Goal: Task Accomplishment & Management: Use online tool/utility

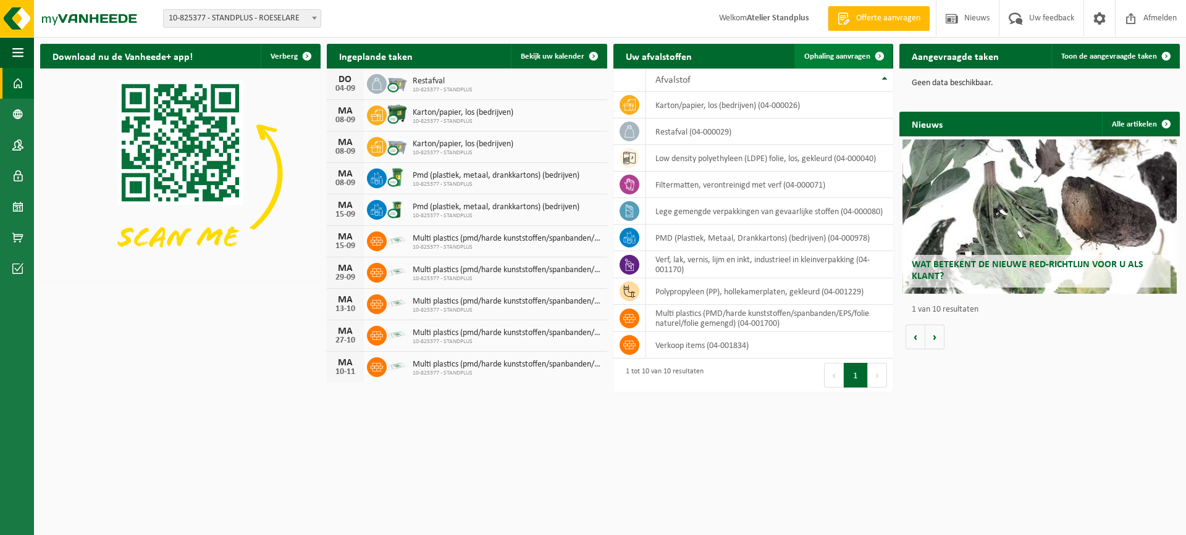
click at [868, 62] on span at bounding box center [879, 56] width 25 height 25
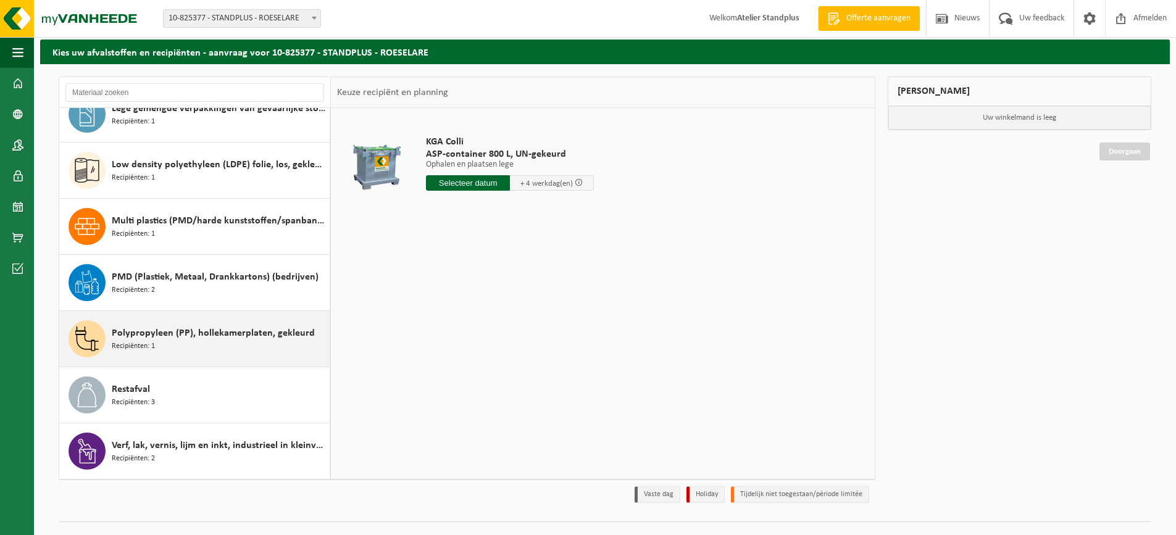
scroll to position [62, 0]
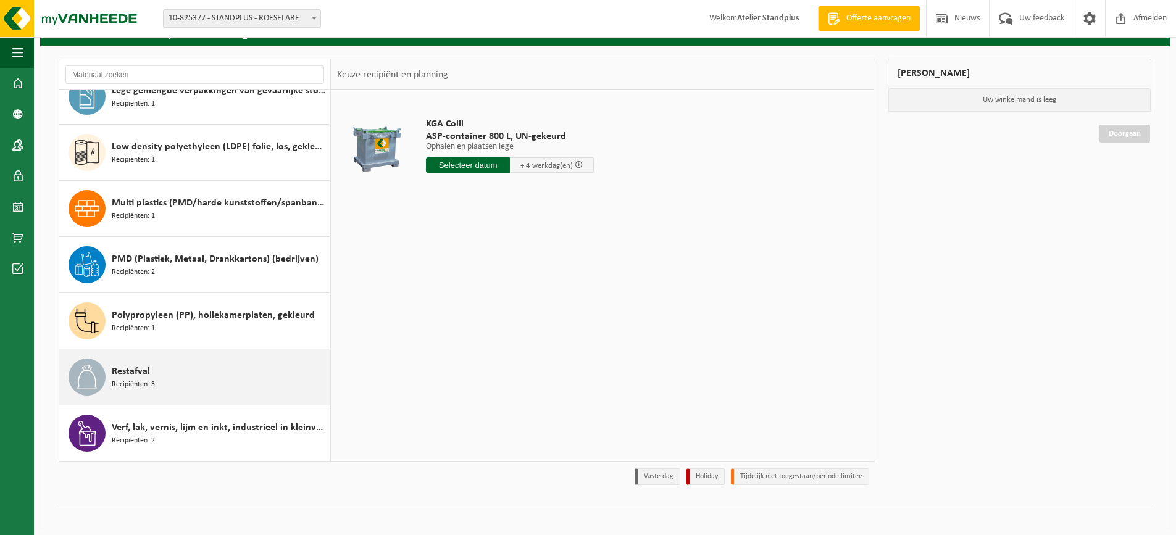
click at [209, 364] on div "Restafval Recipiënten: 3" at bounding box center [219, 377] width 215 height 37
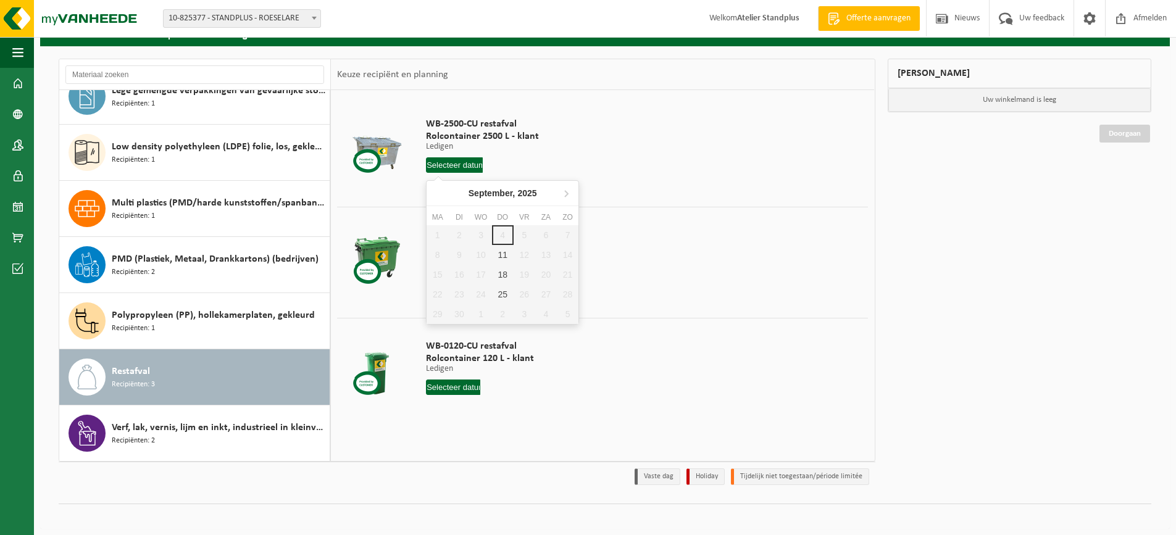
click at [442, 169] on input "text" at bounding box center [454, 164] width 57 height 15
click at [505, 249] on div "11" at bounding box center [503, 255] width 22 height 20
type input "Van 2025-09-11"
type input "2025-09-11"
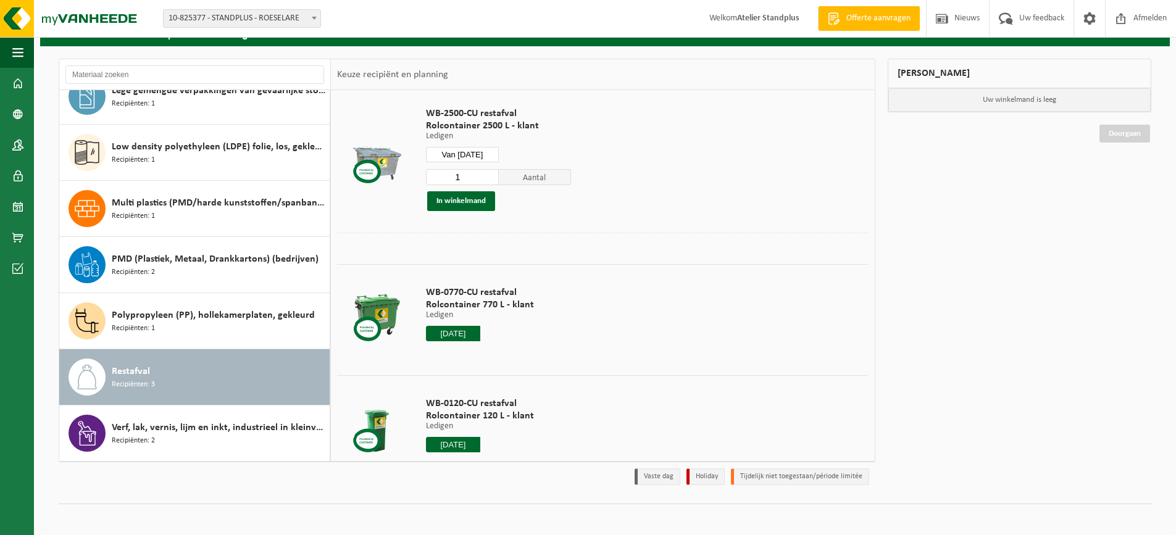
scroll to position [42, 0]
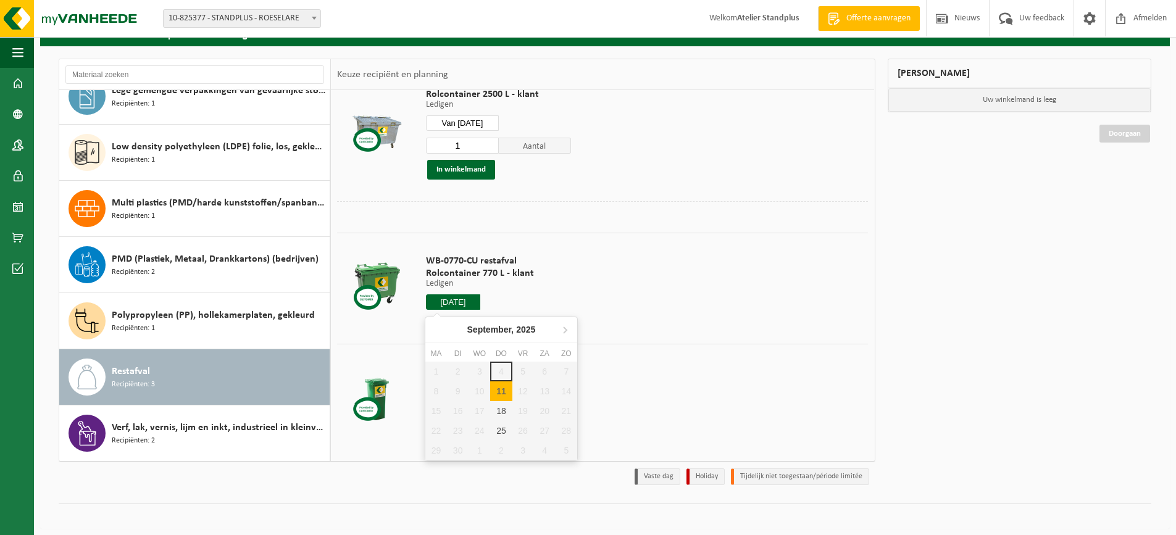
click at [460, 304] on input "2025-09-11" at bounding box center [453, 302] width 54 height 15
click at [504, 396] on div "11" at bounding box center [501, 392] width 22 height 20
click at [490, 302] on div at bounding box center [480, 302] width 108 height 15
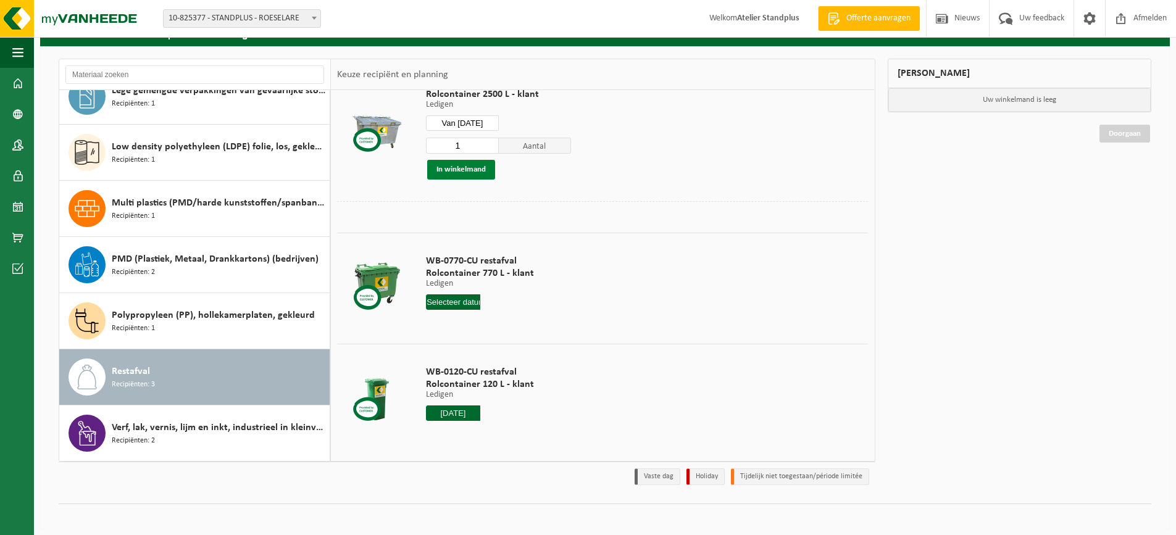
click at [474, 177] on button "In winkelmand" at bounding box center [461, 170] width 68 height 20
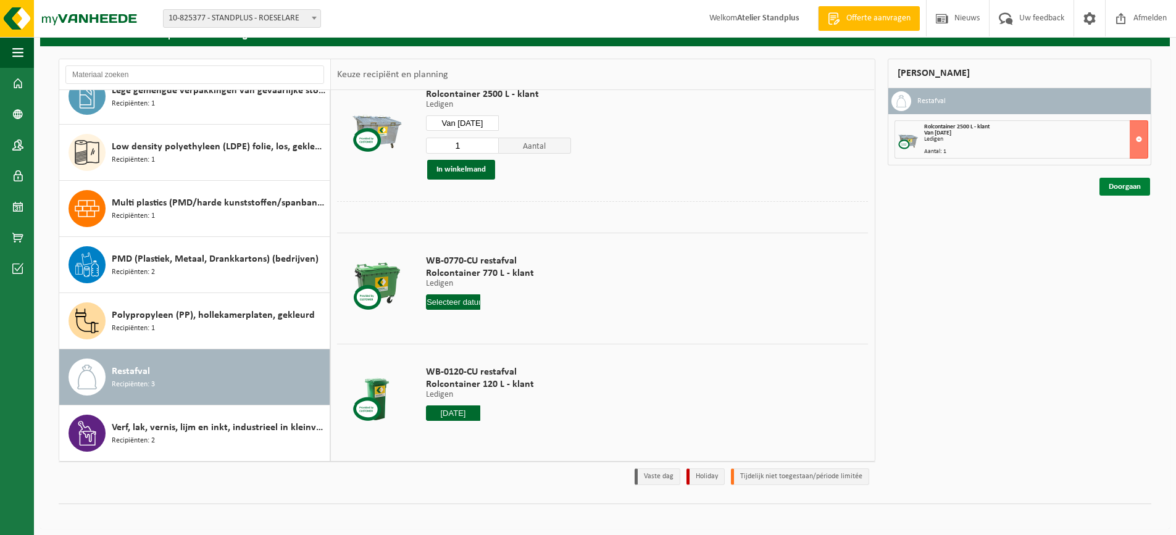
click at [1143, 187] on link "Doorgaan" at bounding box center [1125, 187] width 51 height 18
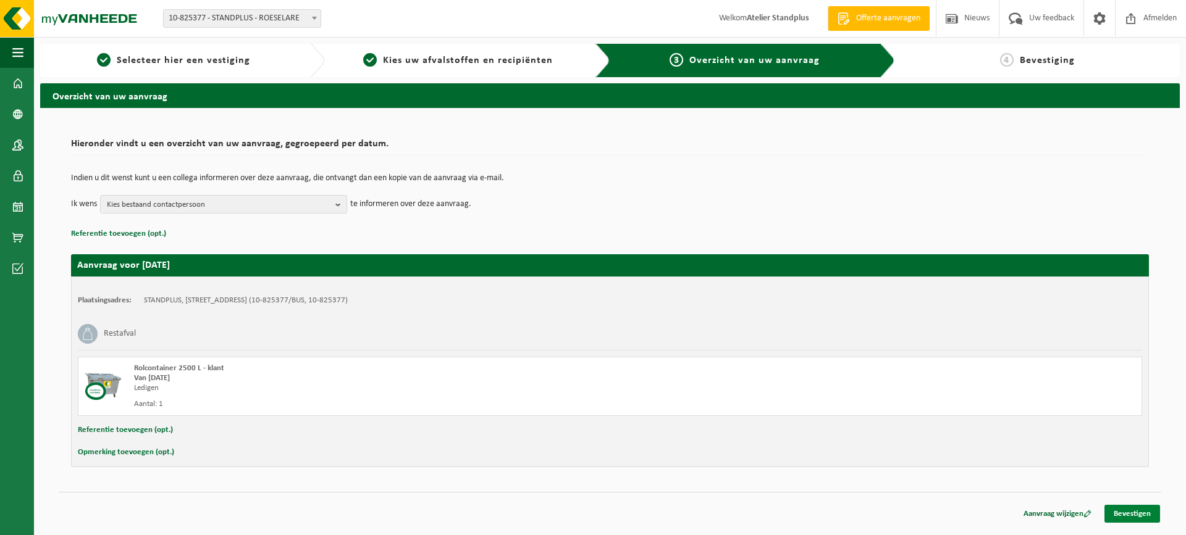
click at [1149, 517] on link "Bevestigen" at bounding box center [1132, 514] width 56 height 18
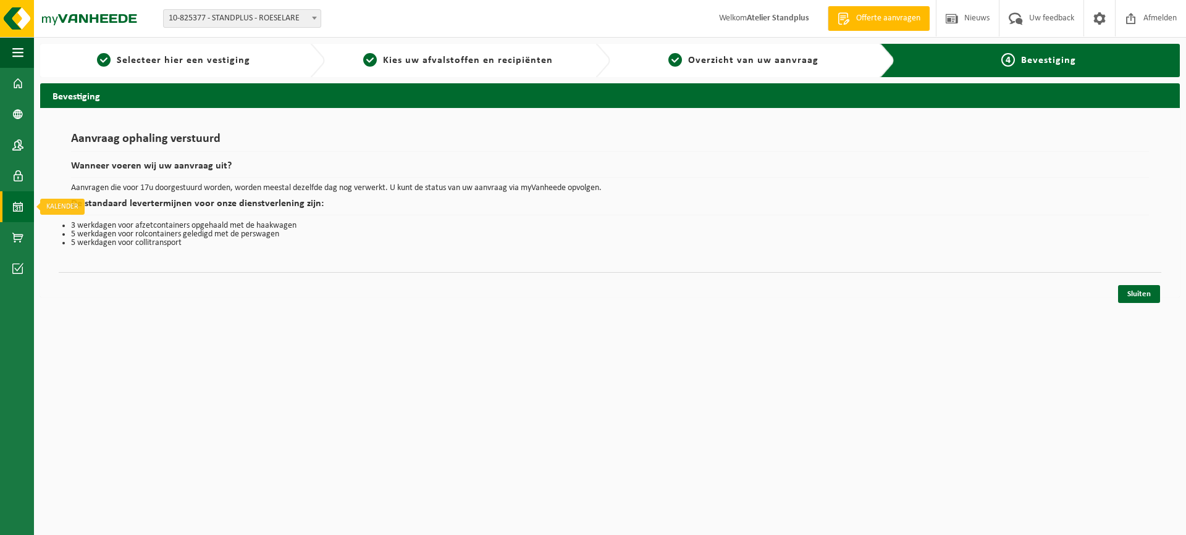
click at [25, 202] on link "Kalender" at bounding box center [17, 206] width 34 height 31
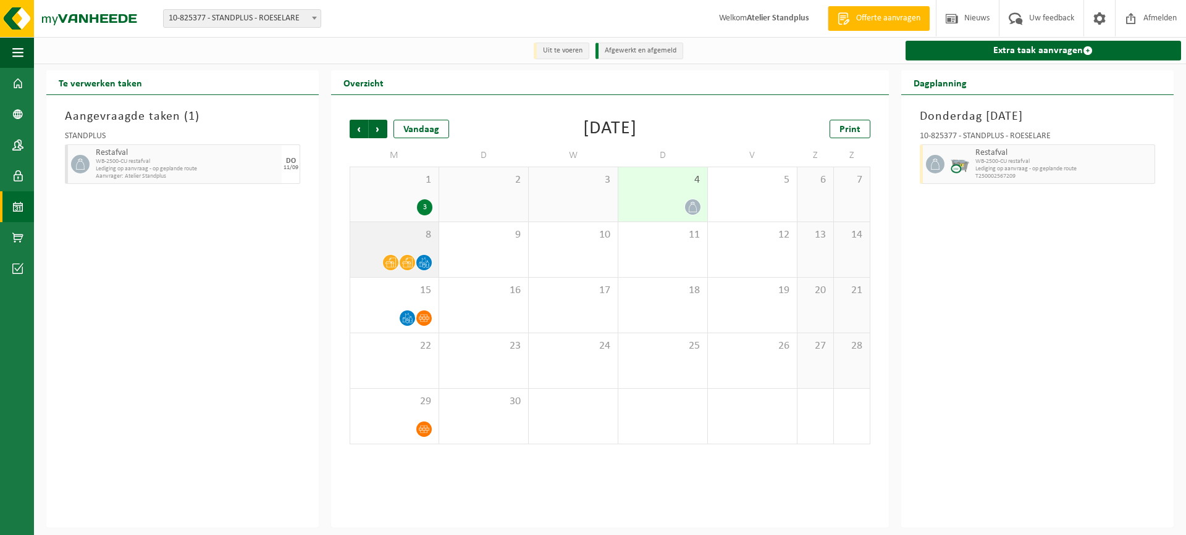
click at [386, 269] on span at bounding box center [390, 262] width 15 height 15
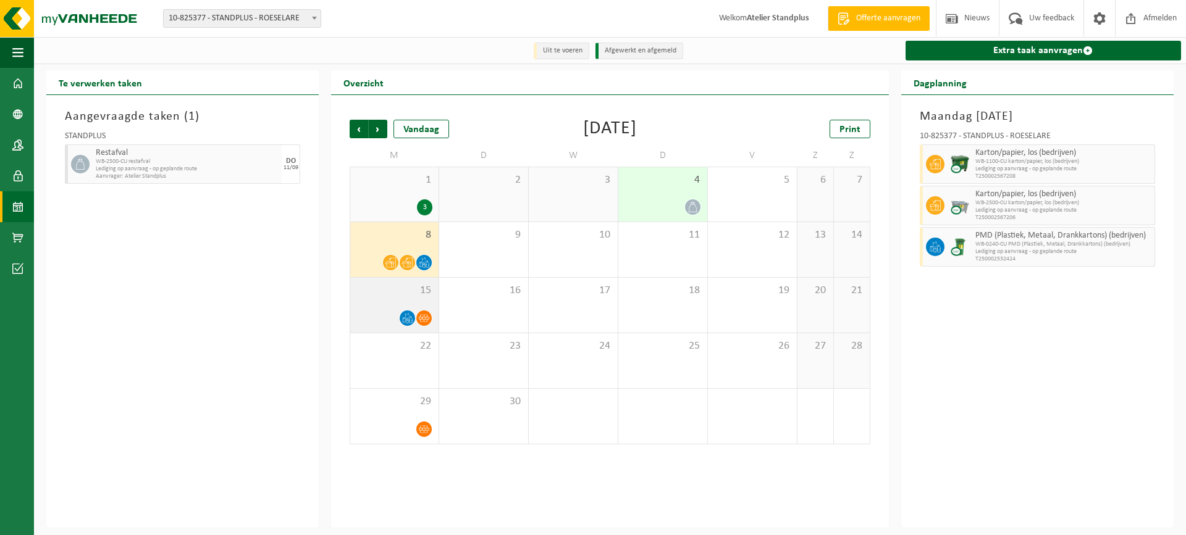
click at [404, 301] on div "15" at bounding box center [394, 305] width 88 height 55
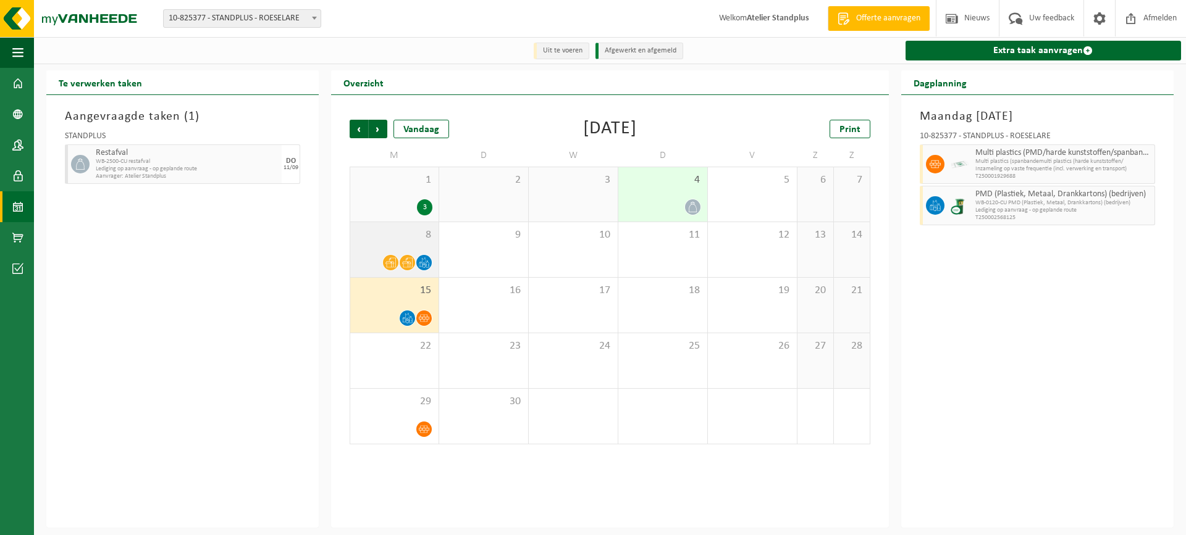
click at [409, 262] on icon at bounding box center [407, 263] width 10 height 10
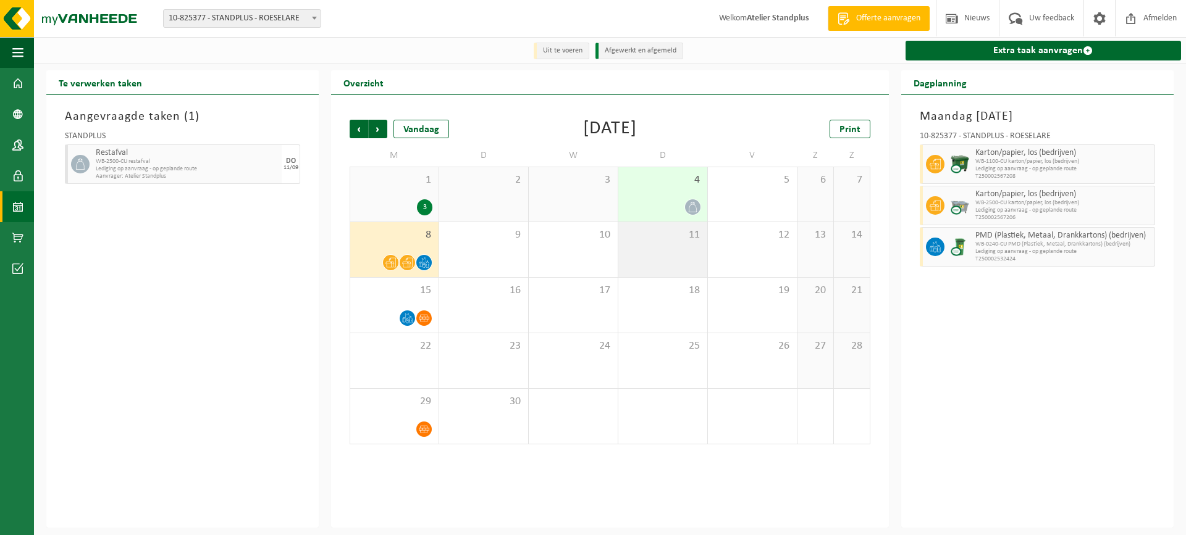
click at [679, 251] on div "11" at bounding box center [662, 249] width 89 height 55
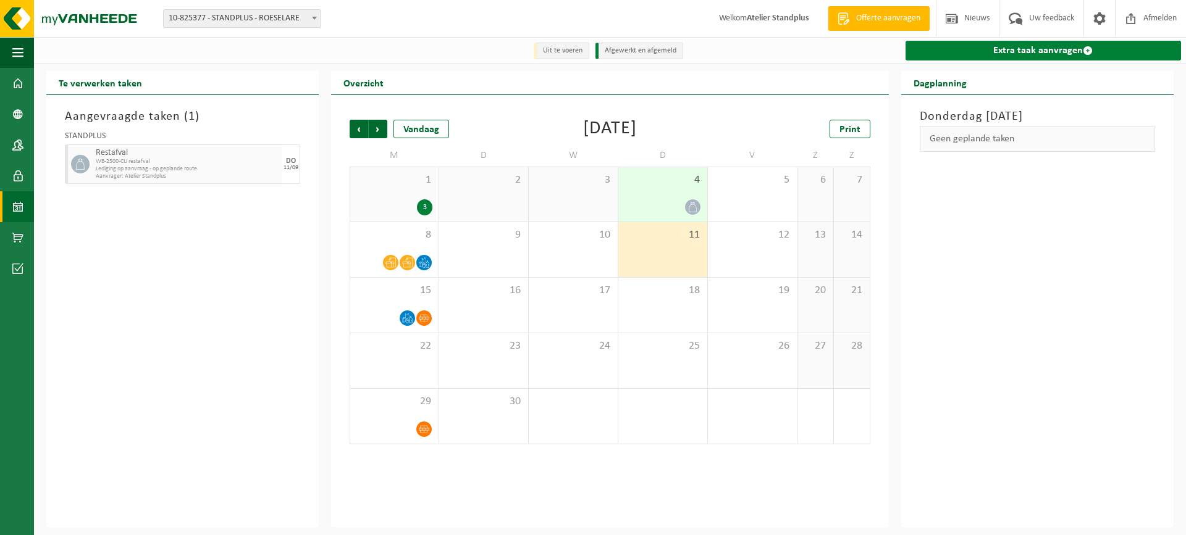
click at [1089, 59] on link "Extra taak aanvragen" at bounding box center [1042, 51] width 275 height 20
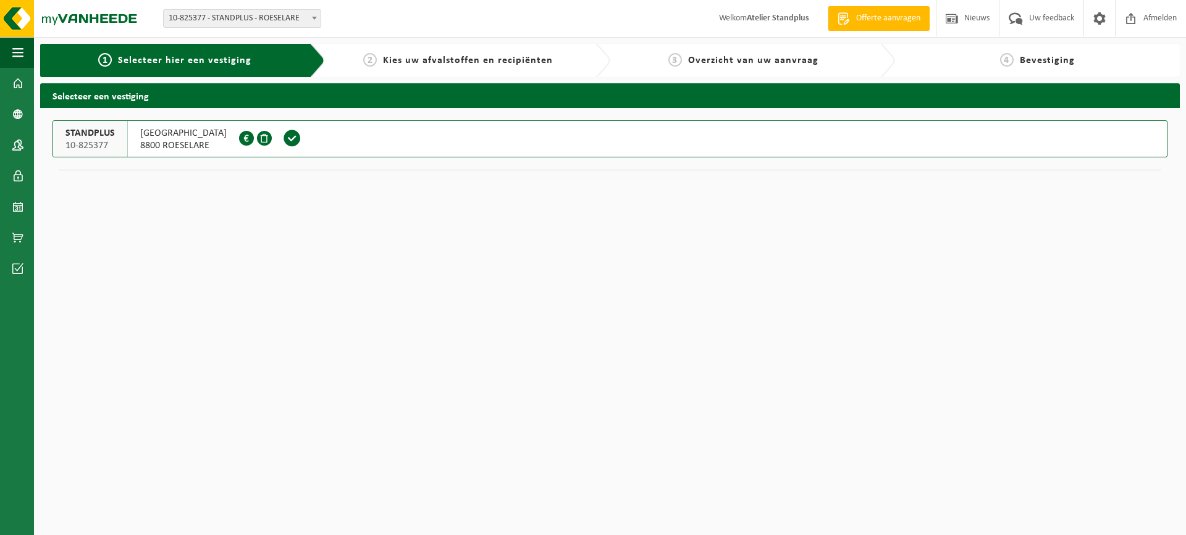
click at [295, 140] on span at bounding box center [292, 138] width 19 height 19
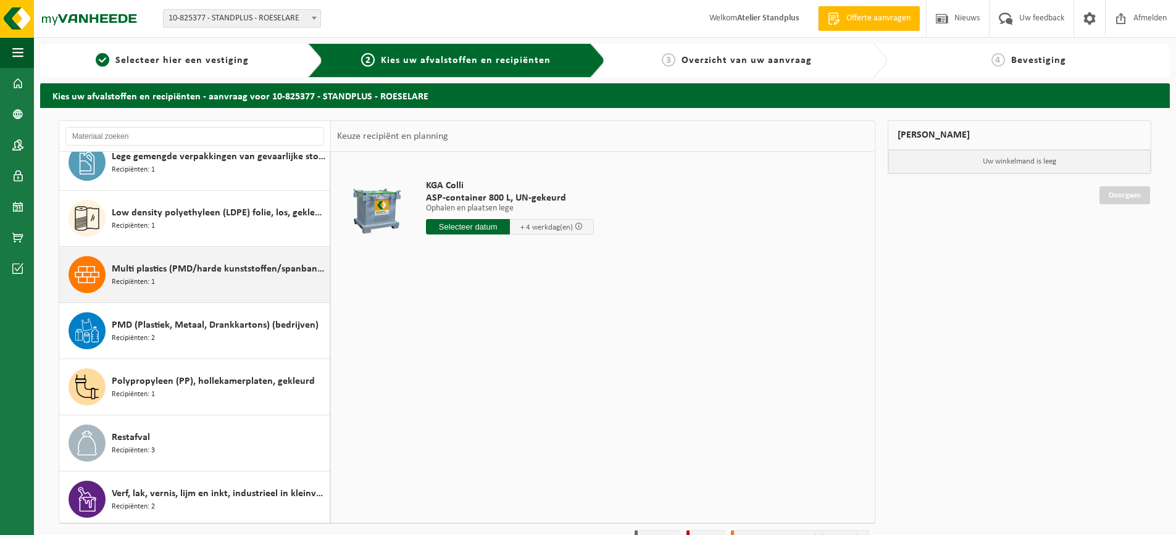
scroll to position [134, 0]
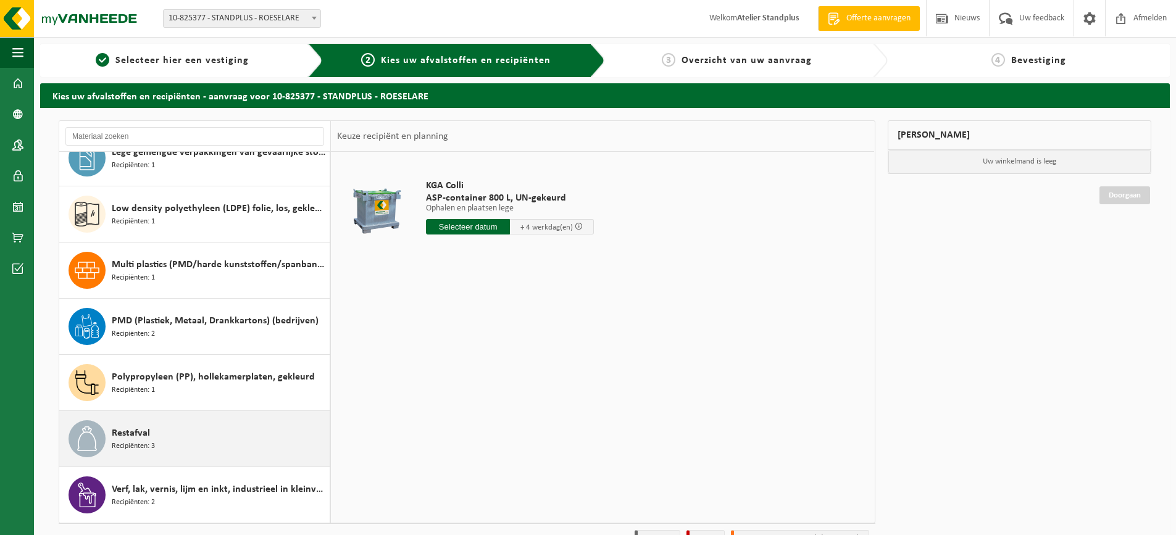
click at [163, 433] on div "Restafval Recipiënten: 3" at bounding box center [219, 439] width 215 height 37
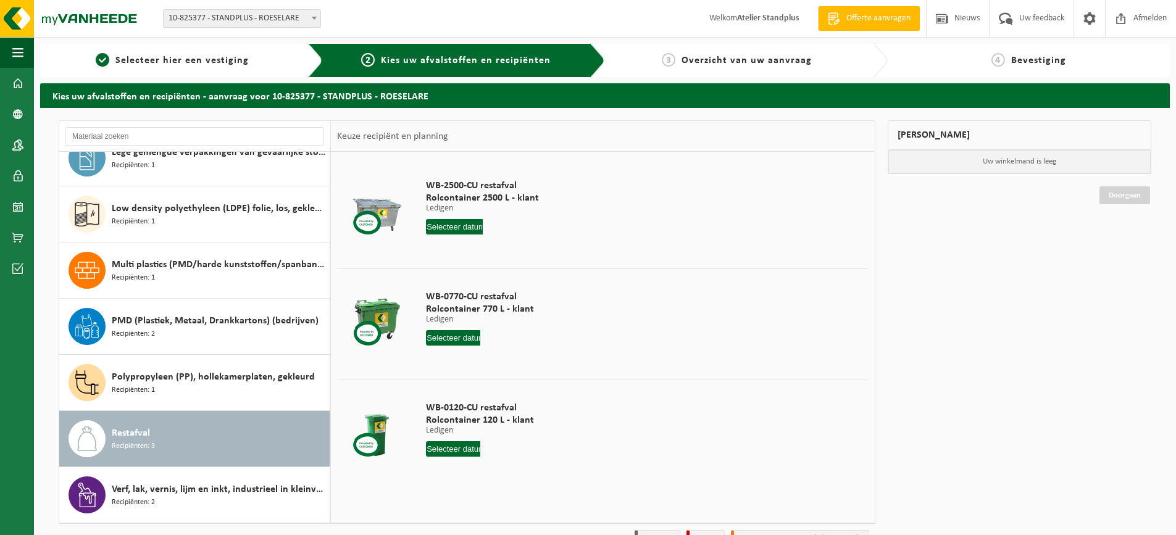
click at [458, 336] on input "text" at bounding box center [453, 337] width 54 height 15
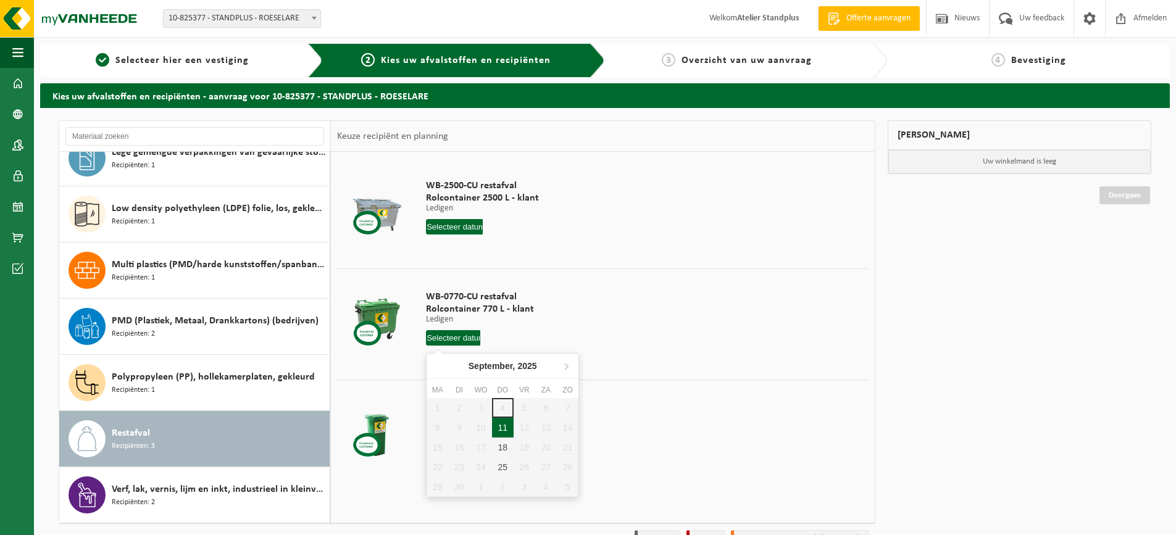
click at [493, 421] on div "11" at bounding box center [503, 428] width 22 height 20
type input "Van [DATE]"
type input "2025-09-11"
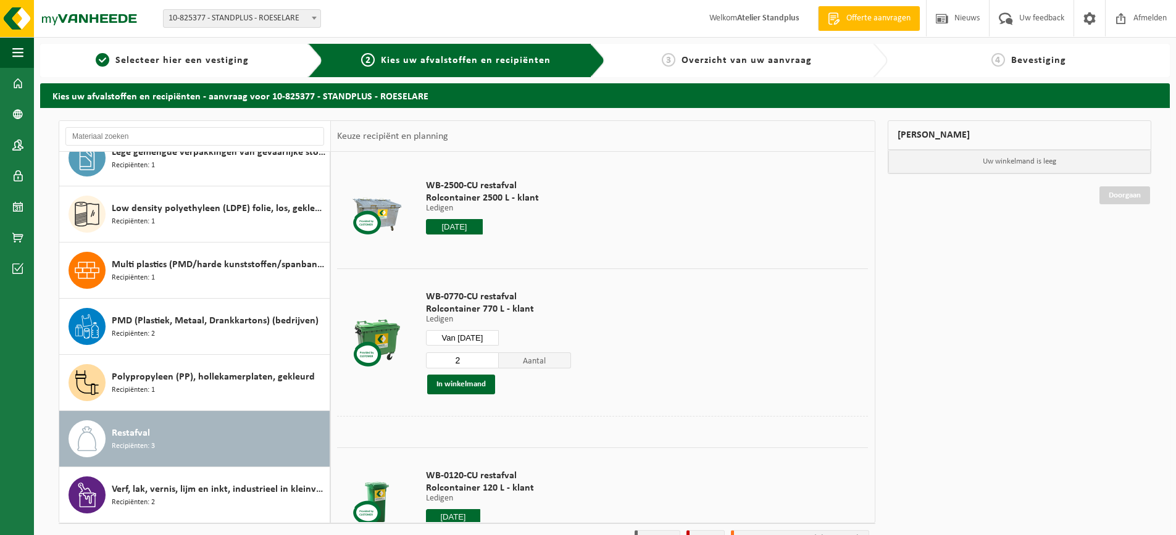
type input "2"
click at [490, 358] on input "2" at bounding box center [462, 361] width 73 height 16
click at [480, 385] on button "In winkelmand" at bounding box center [461, 385] width 68 height 20
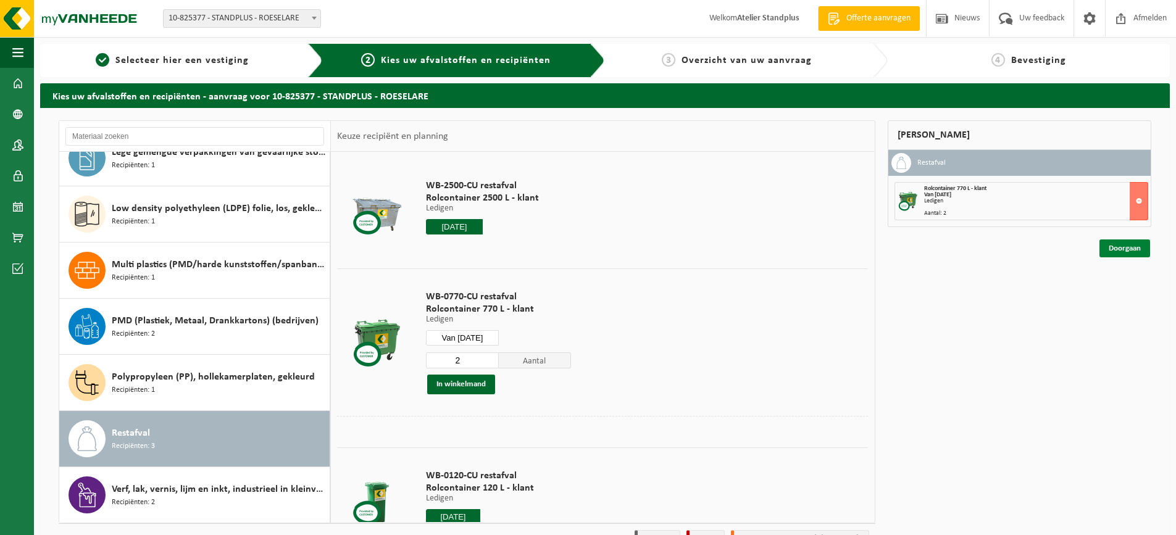
click at [1142, 254] on link "Doorgaan" at bounding box center [1125, 249] width 51 height 18
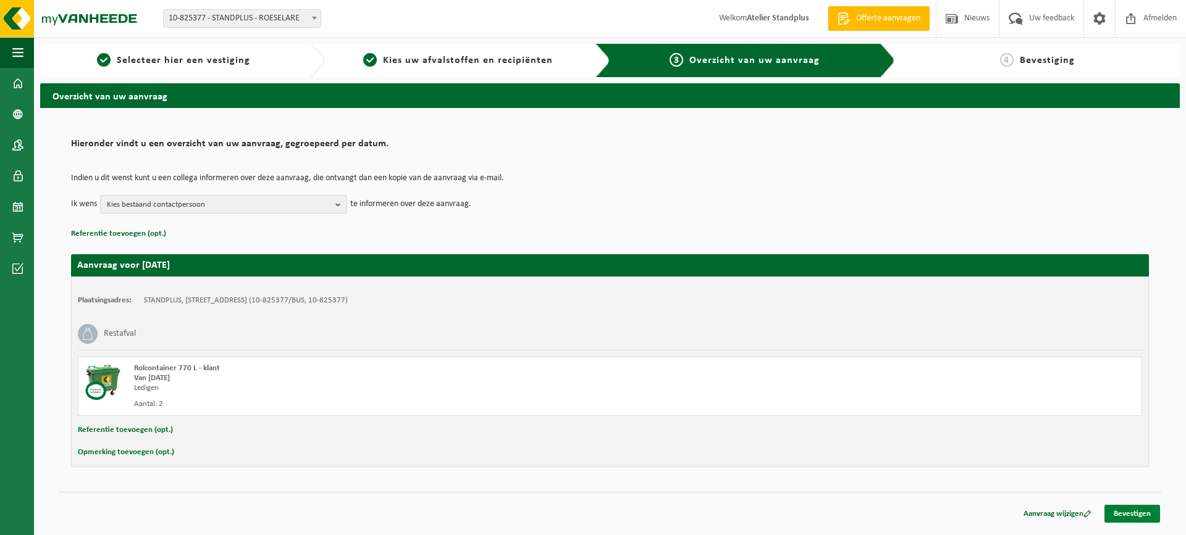
click at [1110, 516] on link "Bevestigen" at bounding box center [1132, 514] width 56 height 18
